Goal: Find specific page/section: Find specific page/section

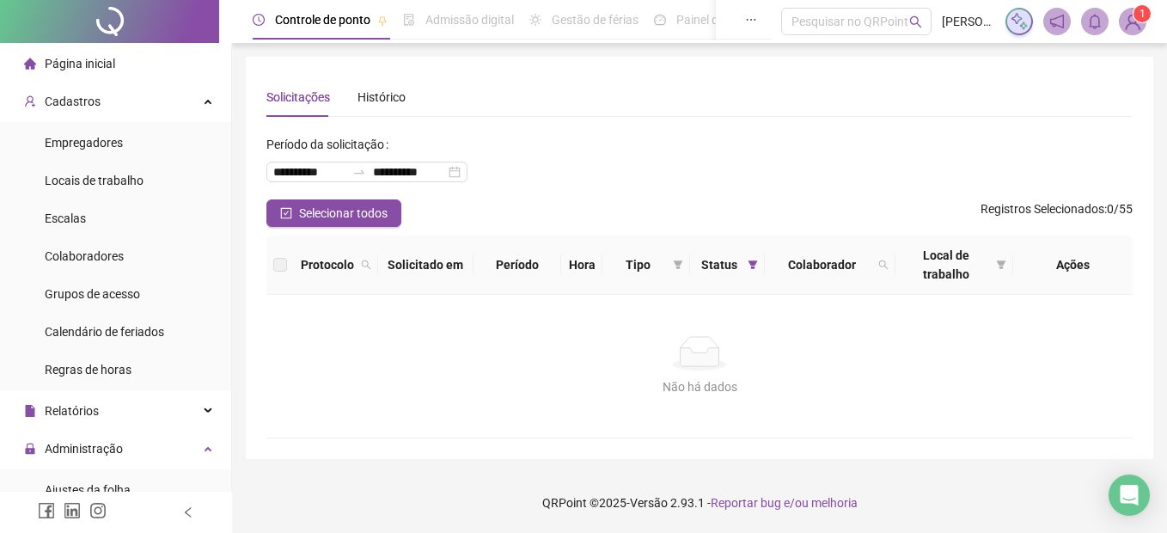
scroll to position [344, 0]
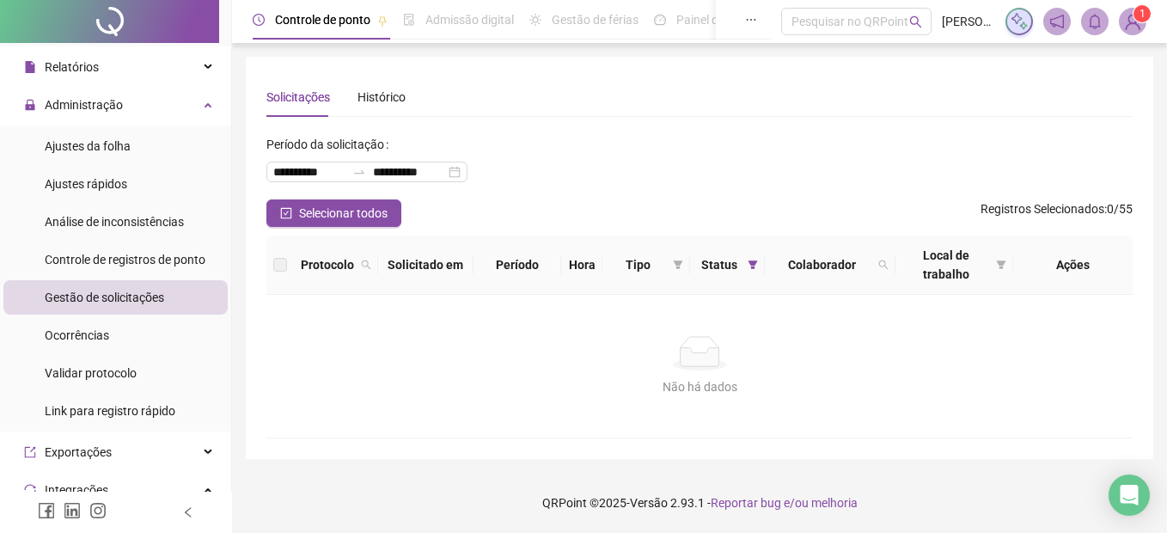
click at [116, 246] on div "Controle de registros de ponto" at bounding box center [125, 259] width 161 height 34
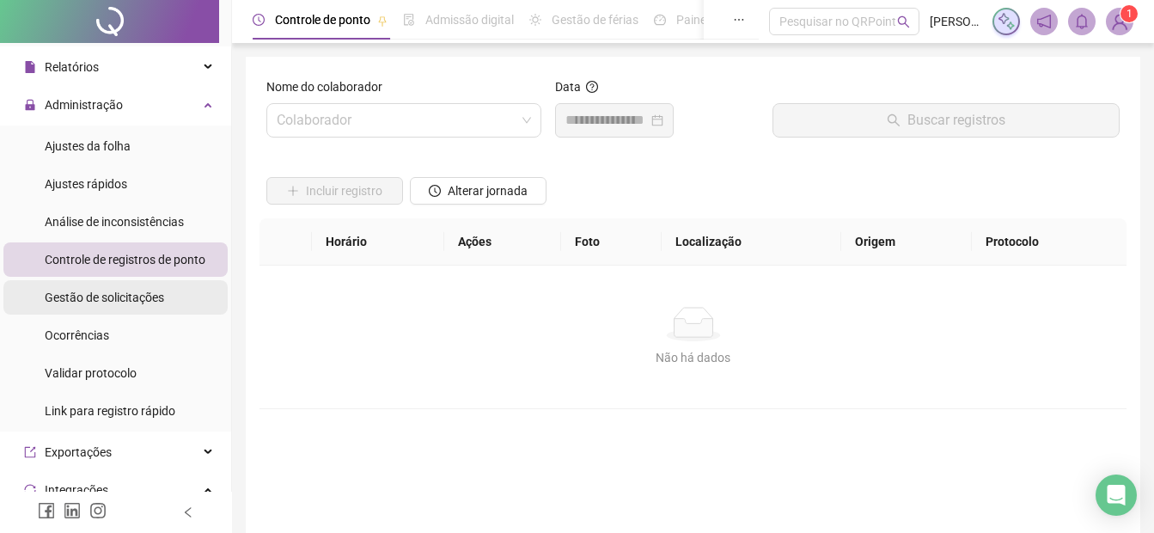
click at [106, 290] on span "Gestão de solicitações" at bounding box center [104, 297] width 119 height 14
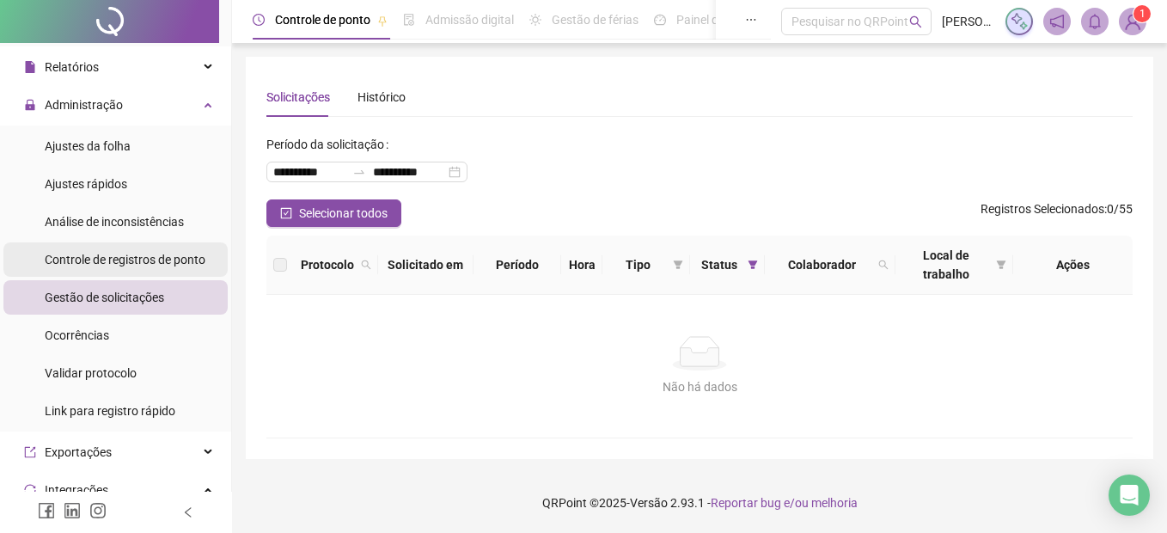
click at [74, 265] on span "Controle de registros de ponto" at bounding box center [125, 260] width 161 height 14
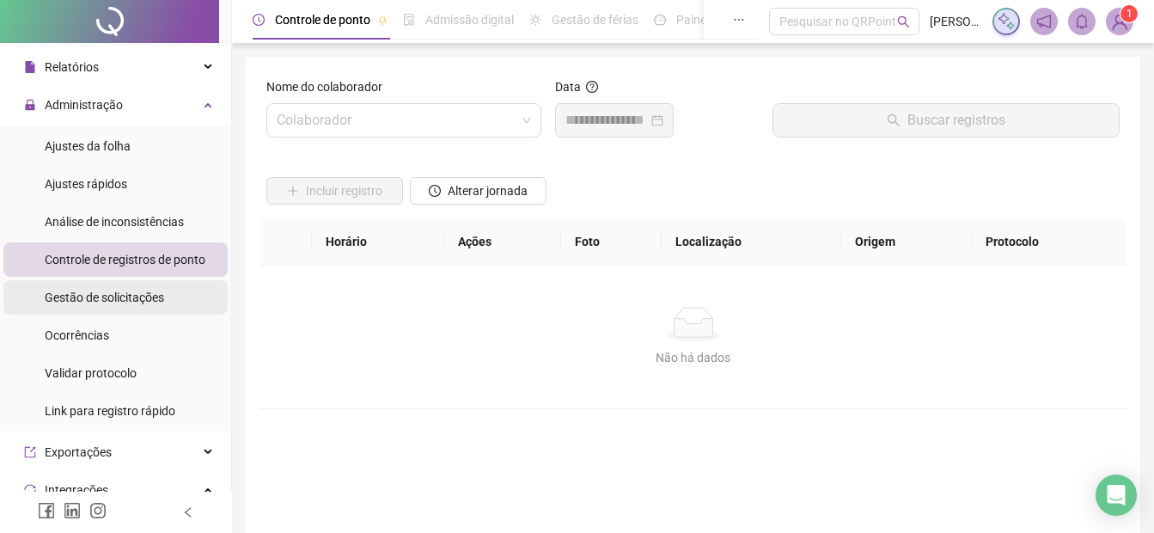
click at [86, 295] on span "Gestão de solicitações" at bounding box center [104, 297] width 119 height 14
